Goal: Task Accomplishment & Management: Complete application form

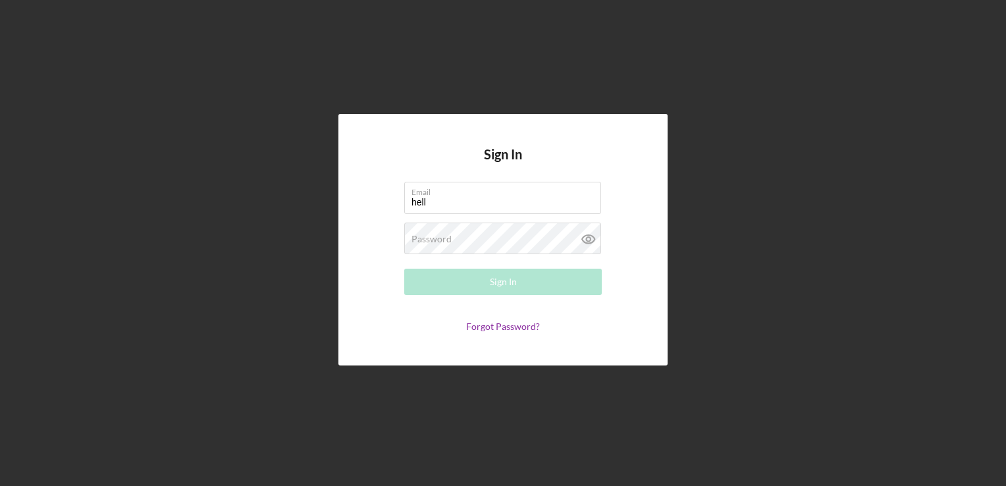
type input "[EMAIL_ADDRESS][DOMAIN_NAME]"
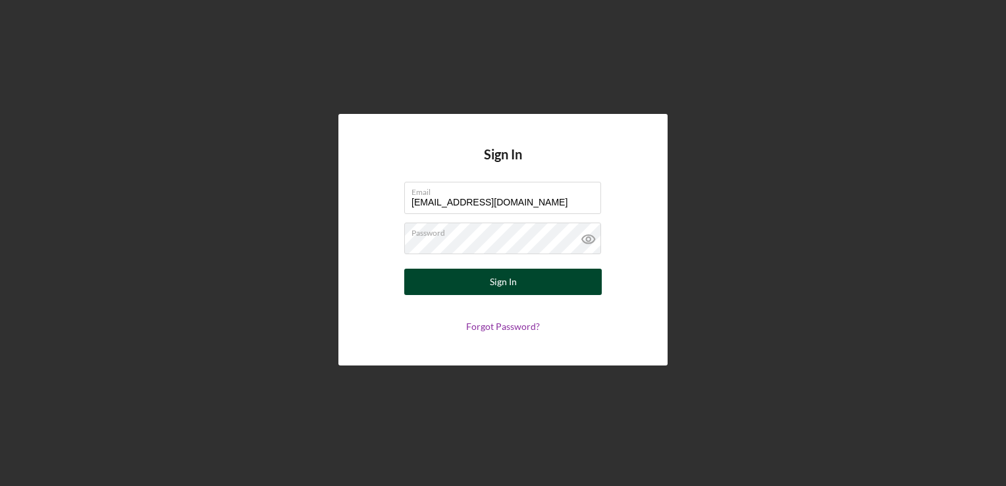
click at [479, 288] on button "Sign In" at bounding box center [503, 282] width 198 height 26
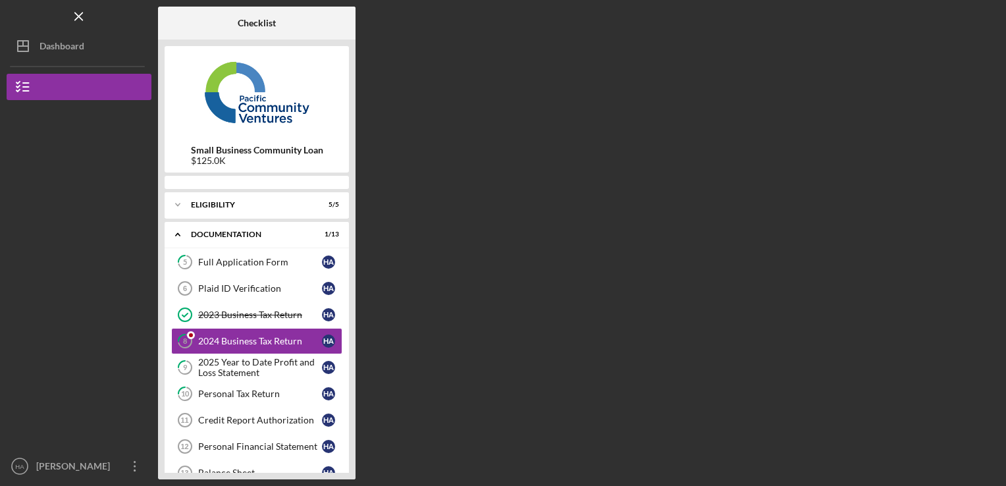
scroll to position [7, 0]
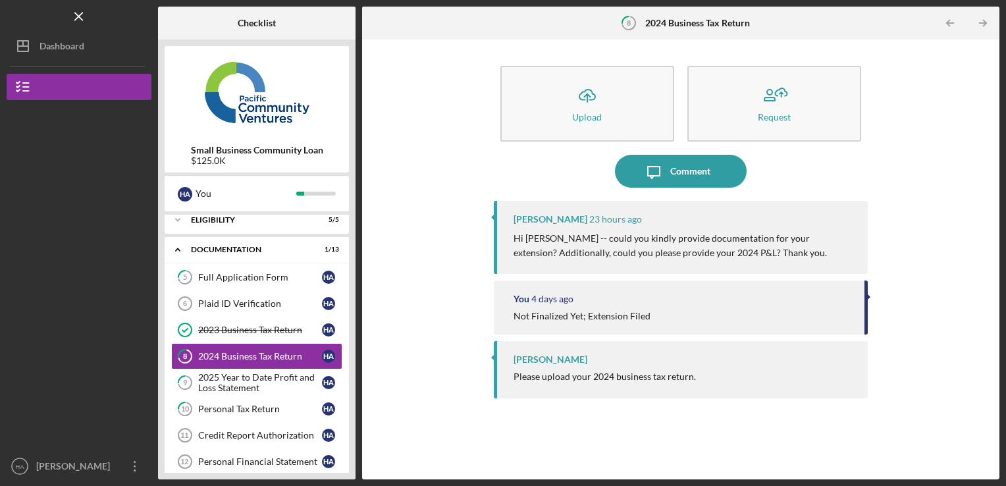
click at [571, 235] on p "Hi [PERSON_NAME] -- could you kindly provide documentation for your extension? …" at bounding box center [685, 246] width 342 height 30
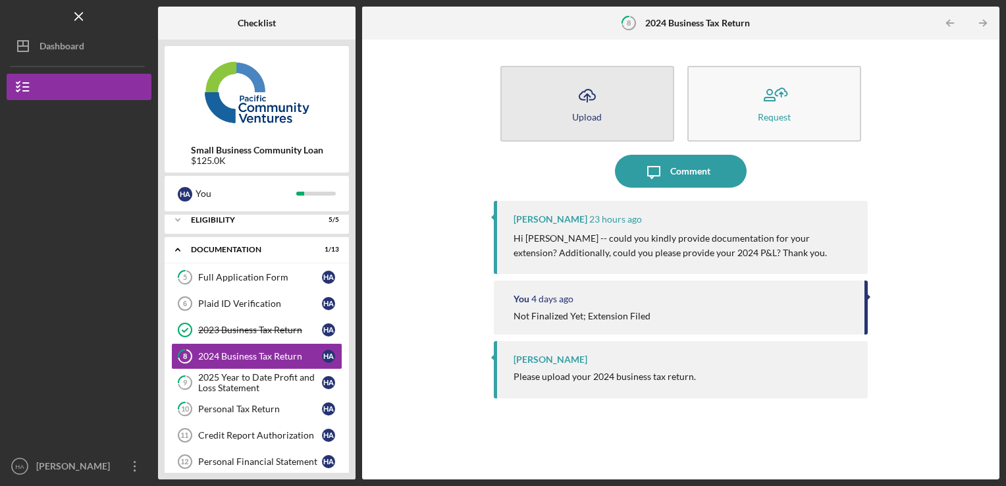
click at [573, 111] on button "Icon/Upload Upload" at bounding box center [587, 104] width 174 height 76
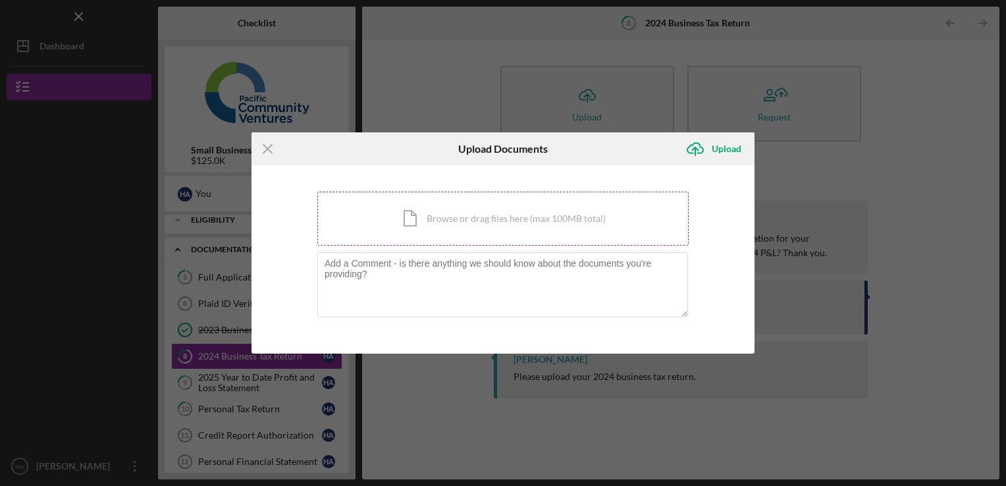
click at [420, 216] on div "Icon/Document Browse or drag files here (max 100MB total) Tap to choose files o…" at bounding box center [502, 219] width 371 height 54
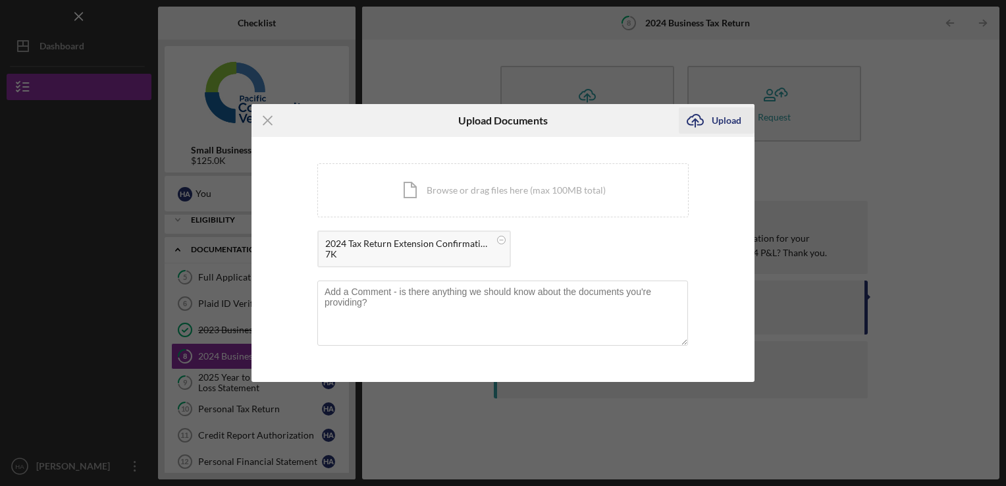
click at [731, 122] on div "Upload" at bounding box center [727, 120] width 30 height 26
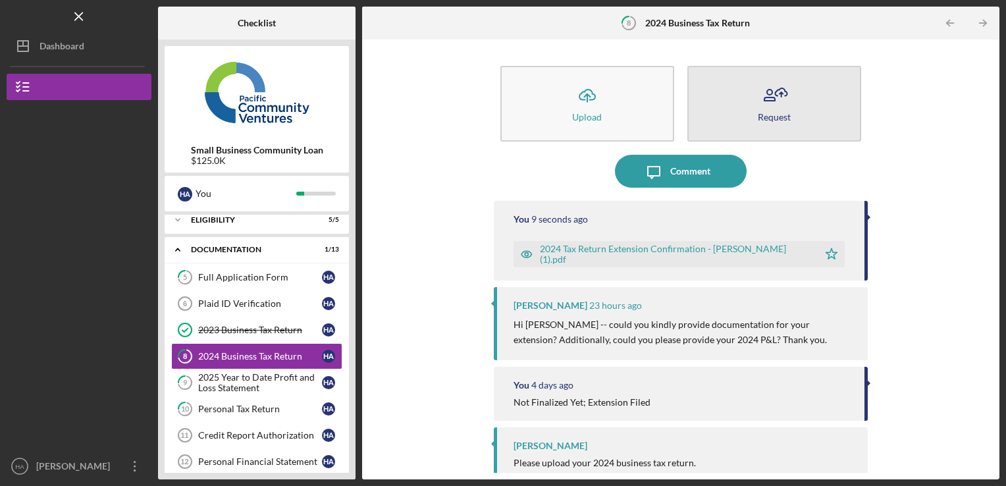
click at [774, 105] on icon "button" at bounding box center [774, 95] width 33 height 33
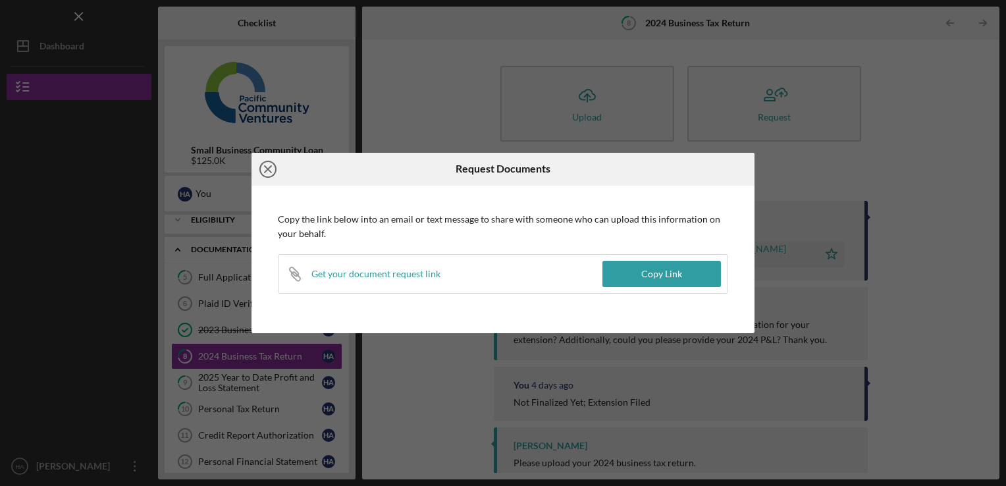
click at [263, 153] on icon "Icon/Close" at bounding box center [268, 169] width 33 height 33
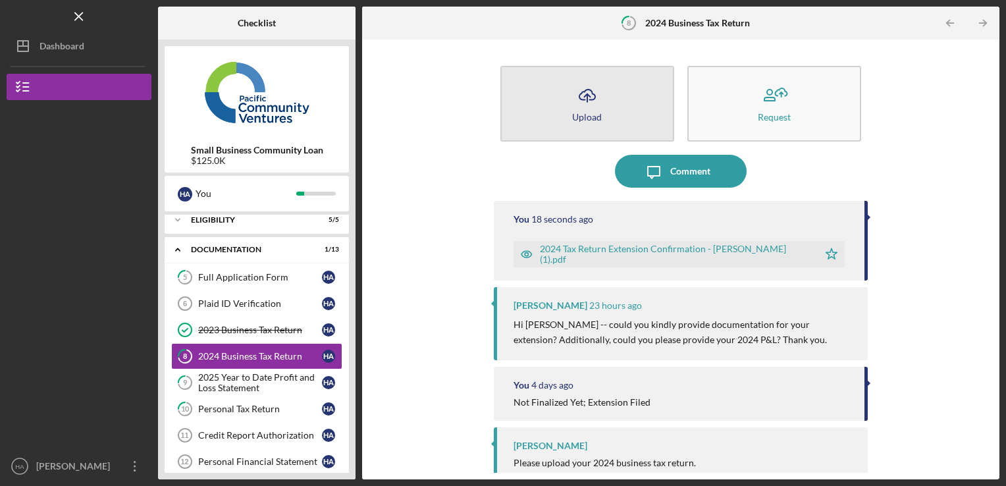
click at [579, 96] on icon "button" at bounding box center [587, 95] width 16 height 10
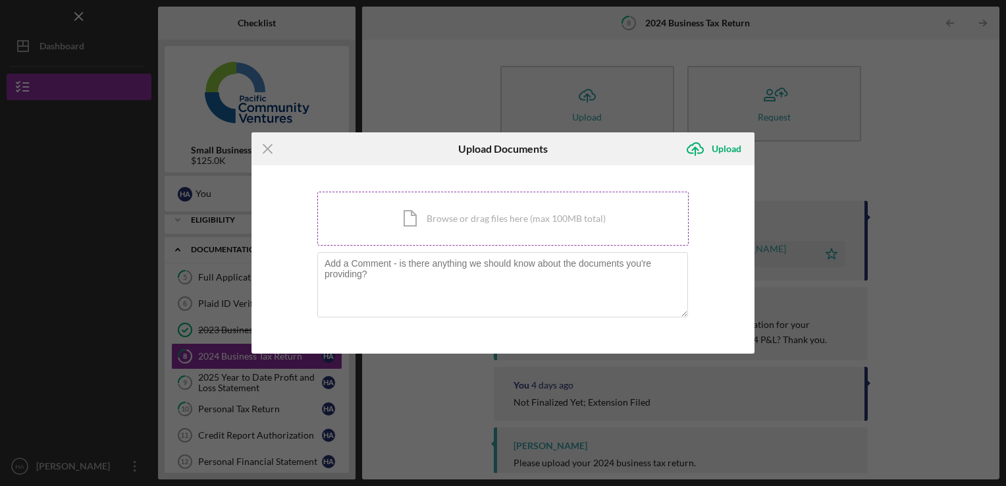
click at [404, 226] on div "Icon/Document Browse or drag files here (max 100MB total) Tap to choose files o…" at bounding box center [502, 219] width 371 height 54
click at [400, 211] on div "Icon/Document Browse or drag files here (max 100MB total) Tap to choose files o…" at bounding box center [502, 219] width 371 height 54
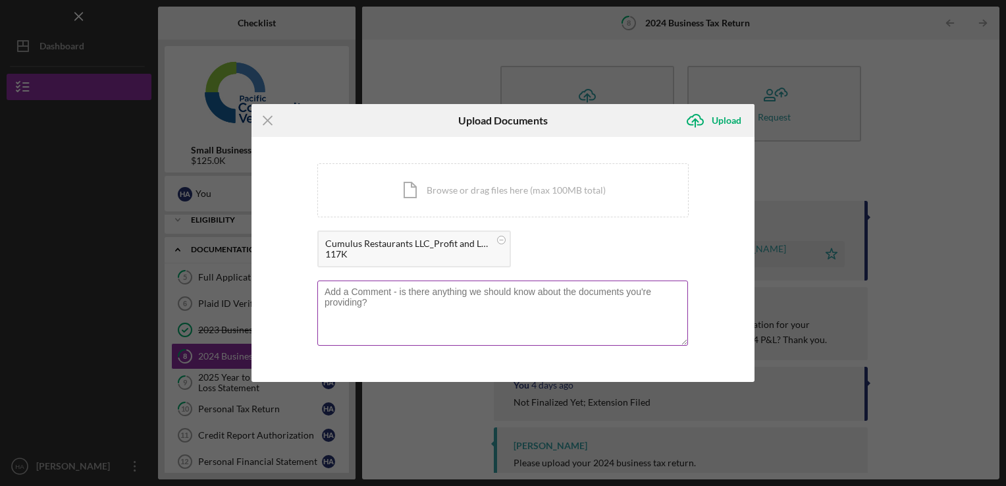
click at [592, 313] on textarea at bounding box center [502, 313] width 371 height 65
type textarea "2024 Attached"
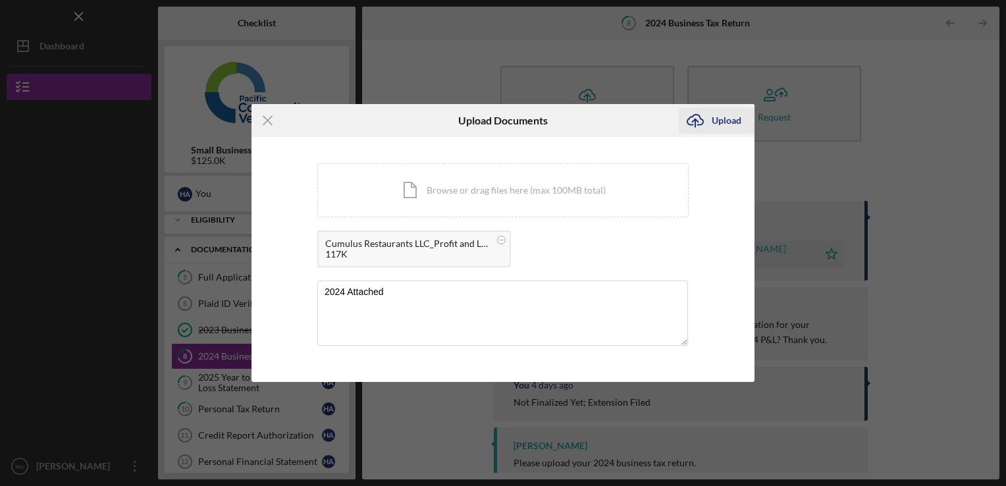
click at [718, 114] on div "Upload" at bounding box center [727, 120] width 30 height 26
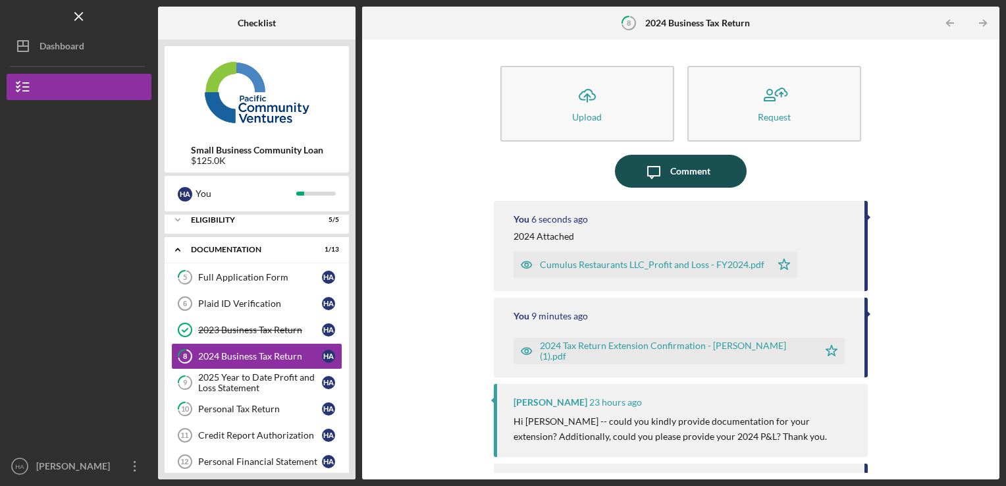
click at [687, 173] on div "Comment" at bounding box center [690, 171] width 40 height 33
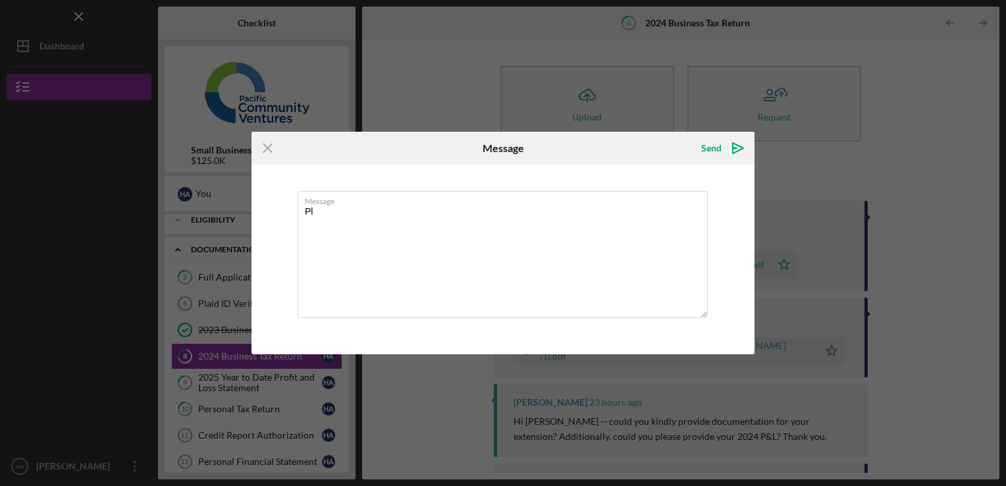
type textarea "P"
type textarea "Documents attached per your request. Thank you!"
click at [714, 146] on div "Send" at bounding box center [711, 148] width 20 height 26
